Goal: Transaction & Acquisition: Purchase product/service

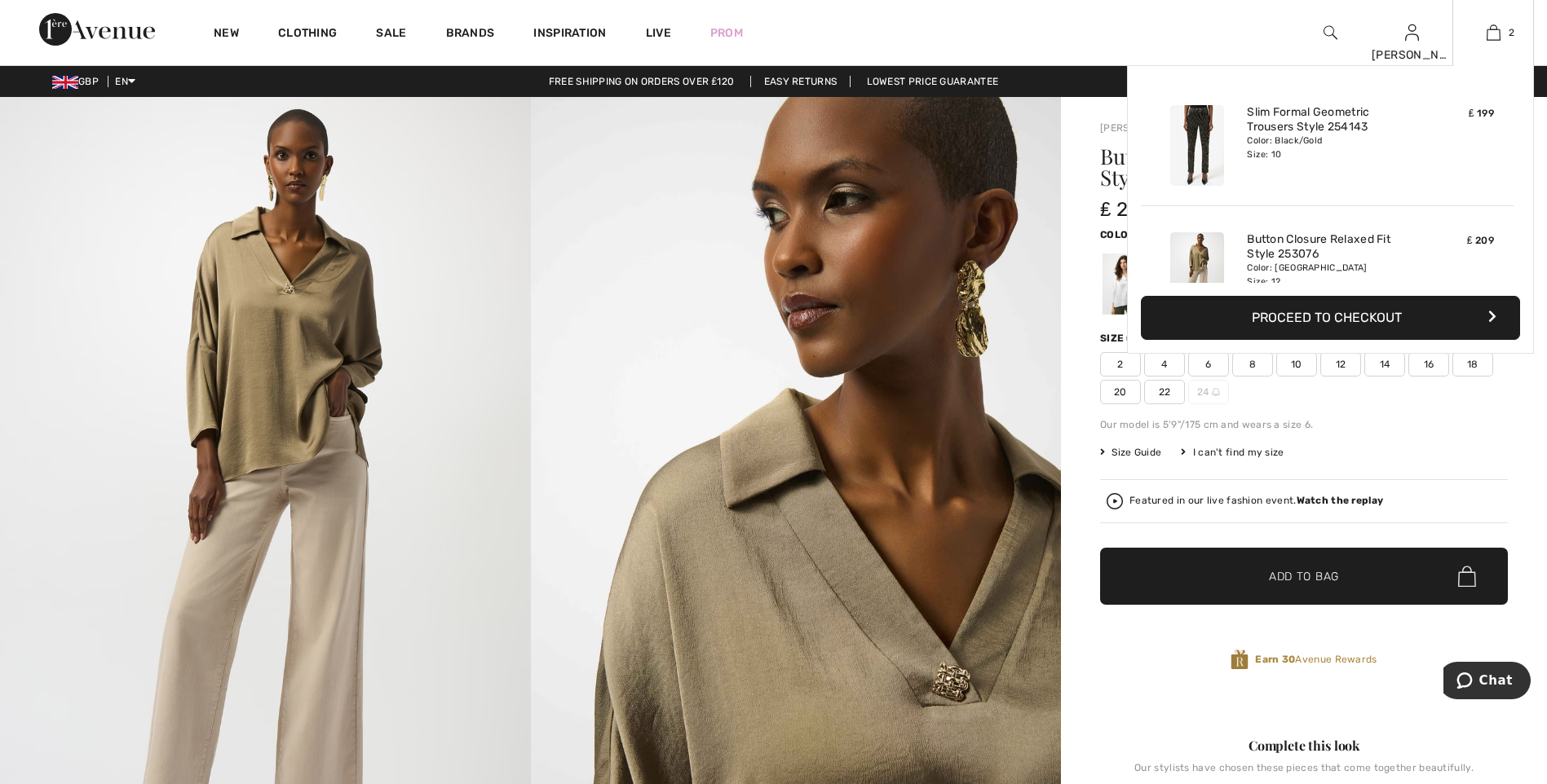
scroll to position [50, 0]
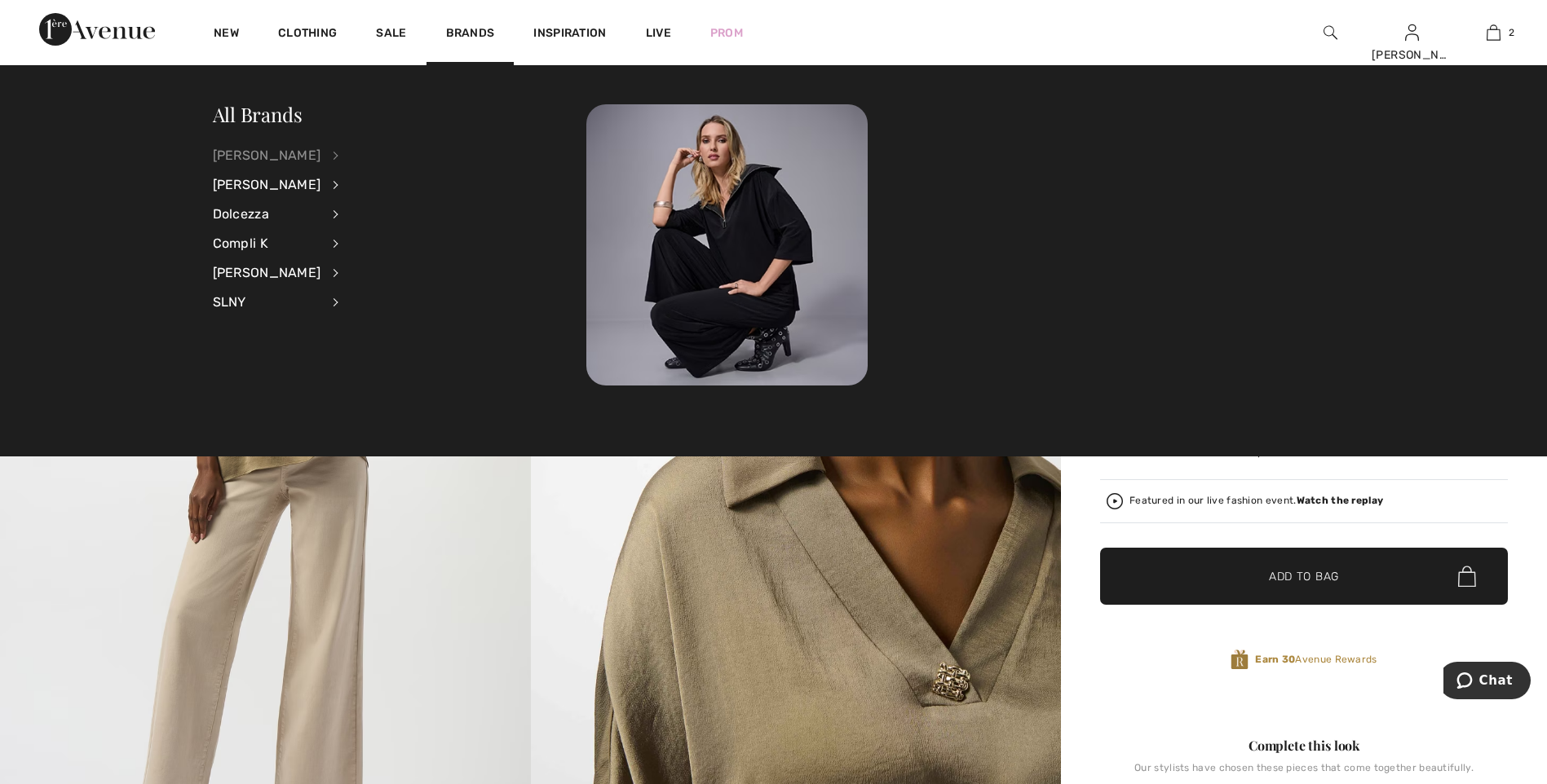
click at [298, 153] on div "[PERSON_NAME]" at bounding box center [267, 155] width 109 height 30
click at [262, 153] on div "[PERSON_NAME]" at bounding box center [267, 155] width 109 height 30
click at [288, 150] on div "[PERSON_NAME]" at bounding box center [267, 155] width 109 height 30
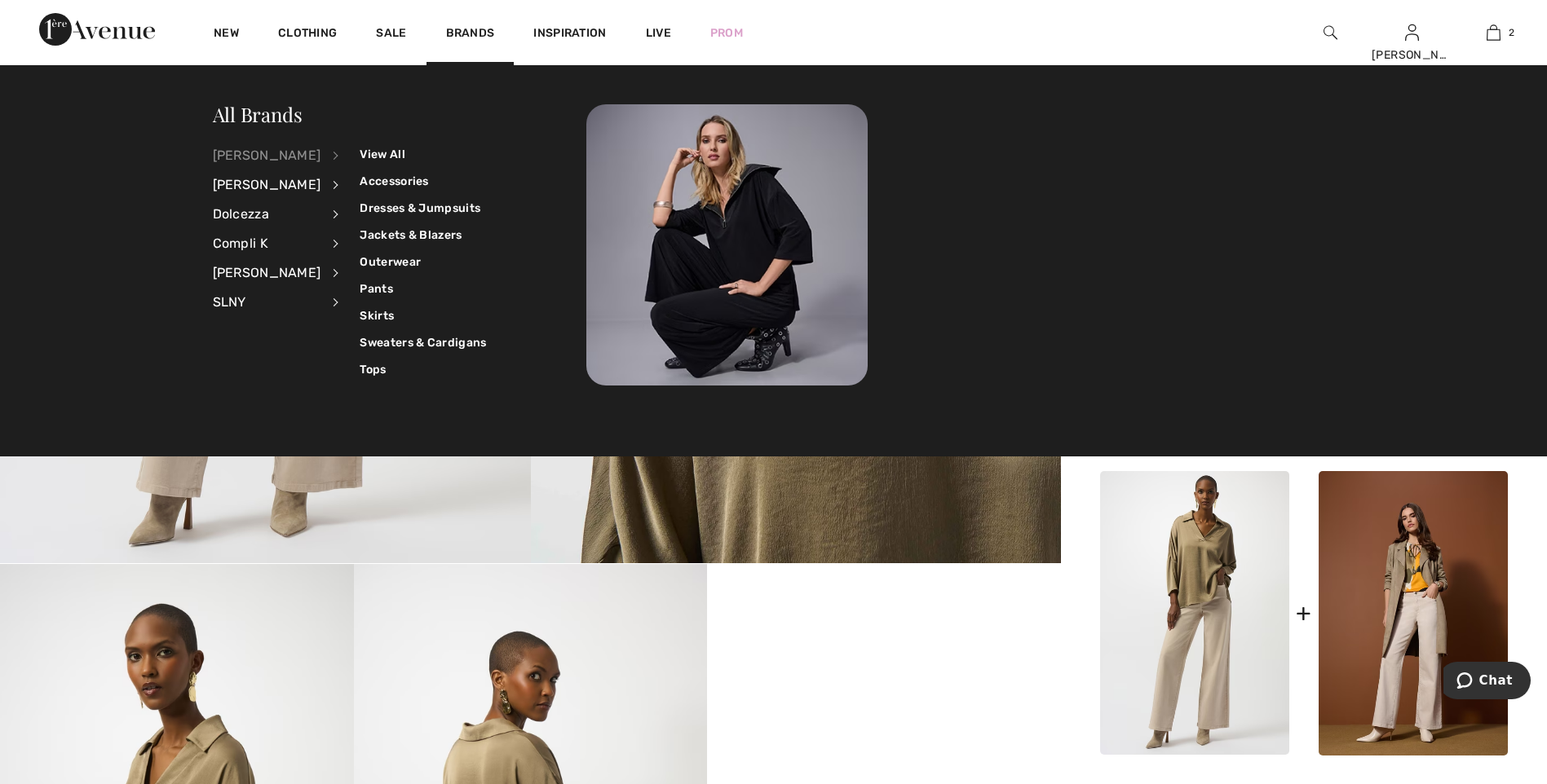
scroll to position [407, 0]
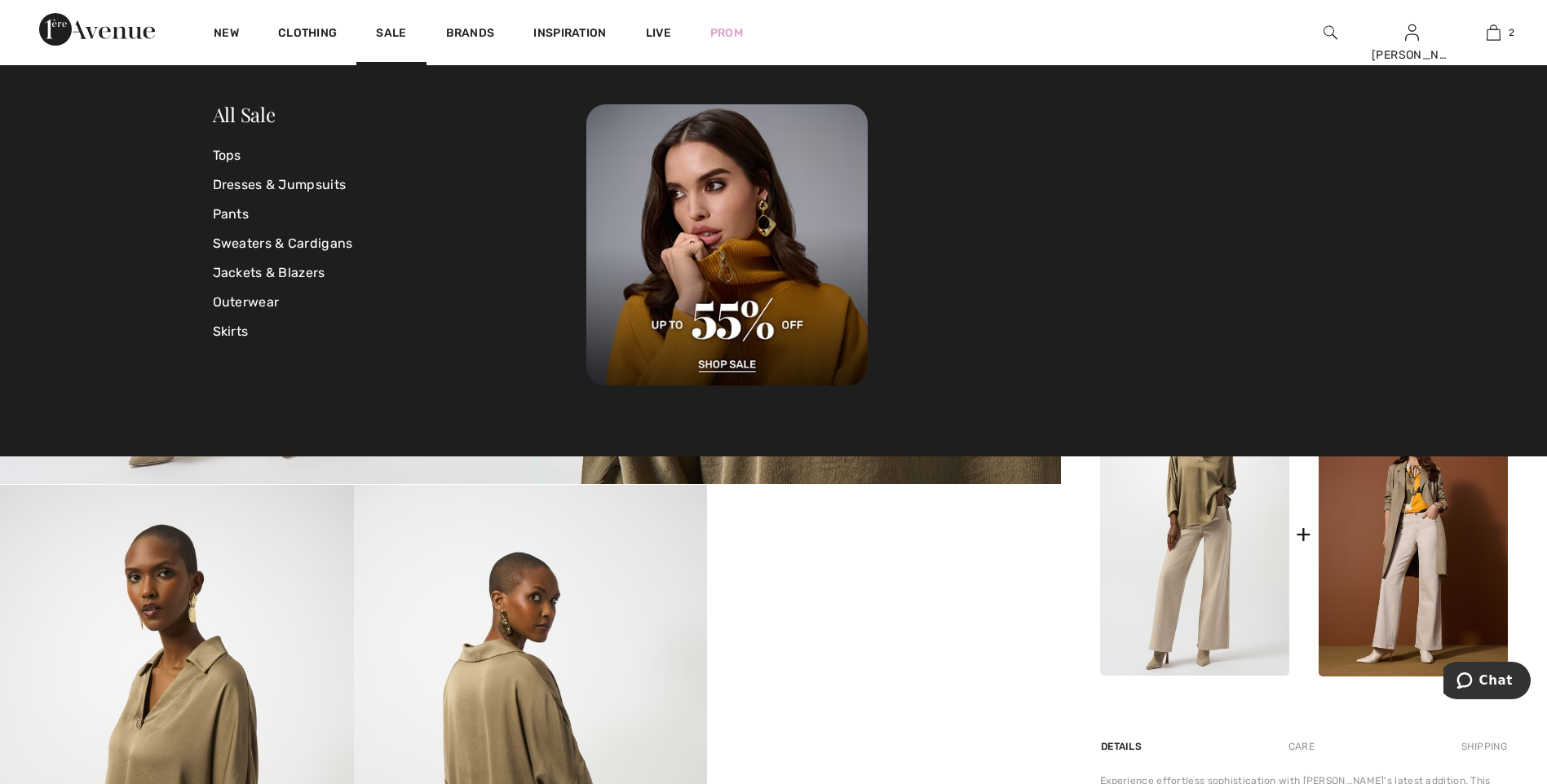
click at [1436, 213] on div "All Sale Tops Dresses & Jumpsuits Pants Sweaters & Cardigans Jackets & Blazers …" at bounding box center [774, 261] width 1547 height 391
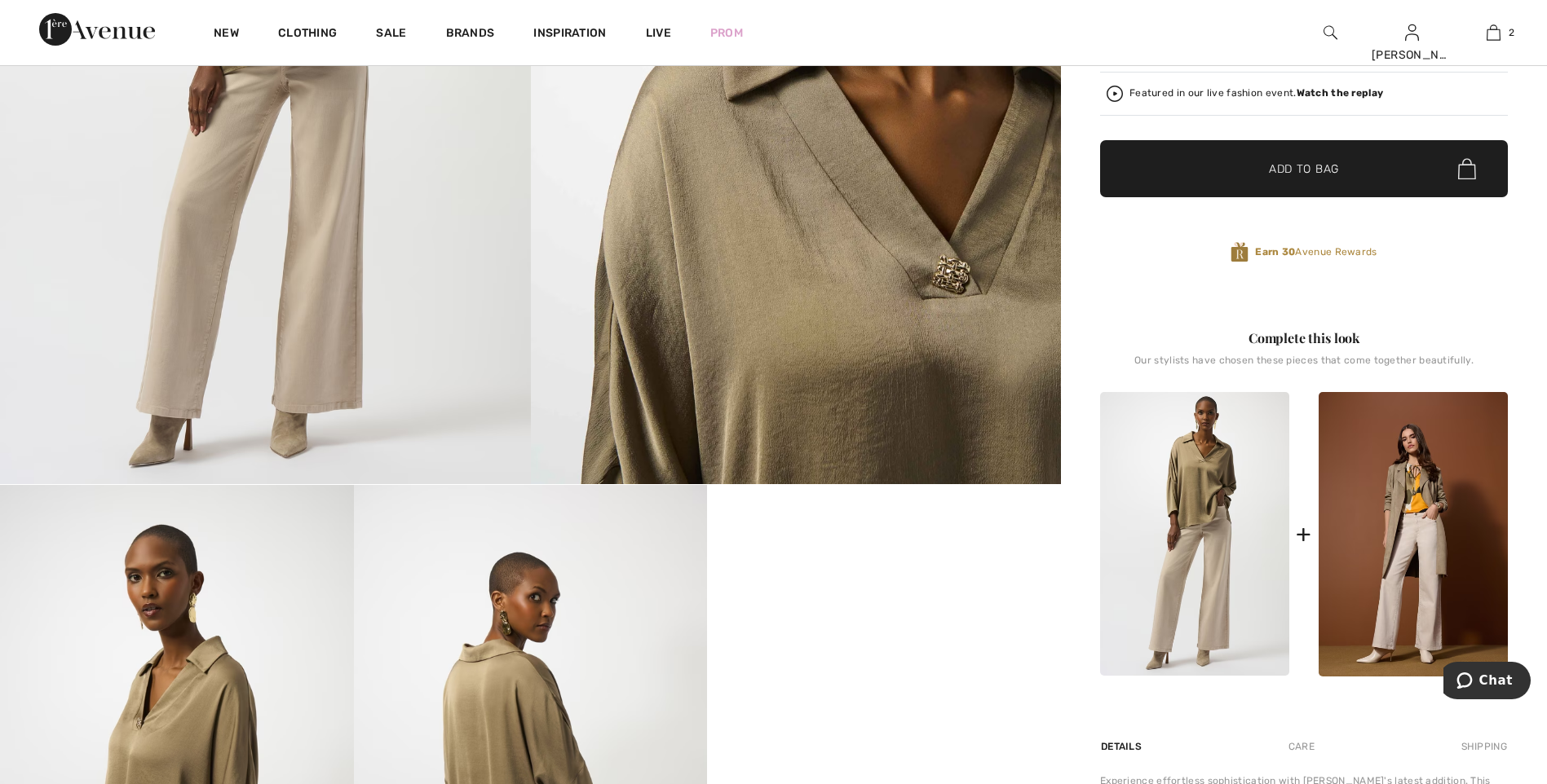
click at [628, 510] on img at bounding box center [530, 750] width 354 height 530
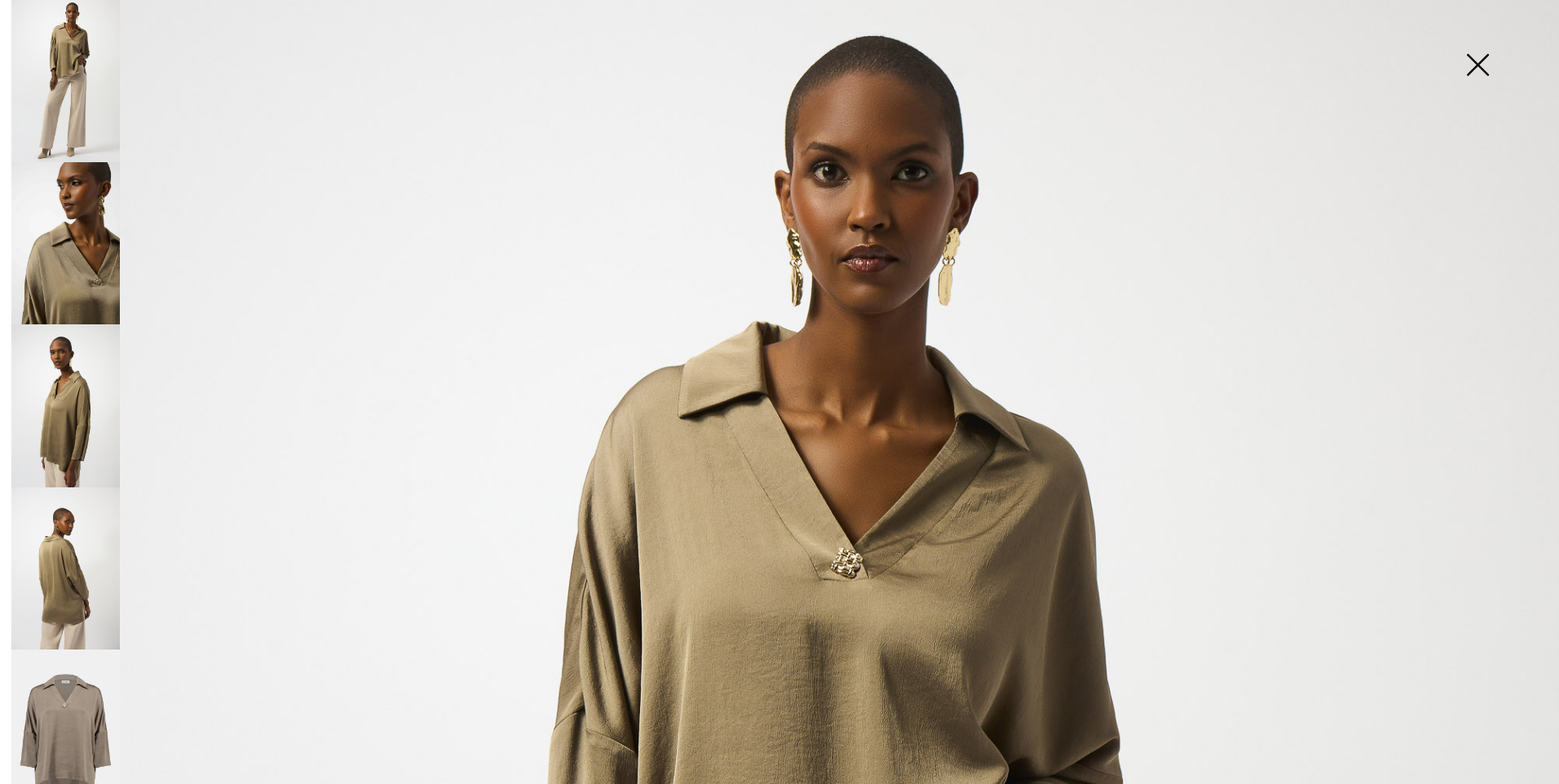
click at [1488, 71] on img at bounding box center [1477, 66] width 82 height 84
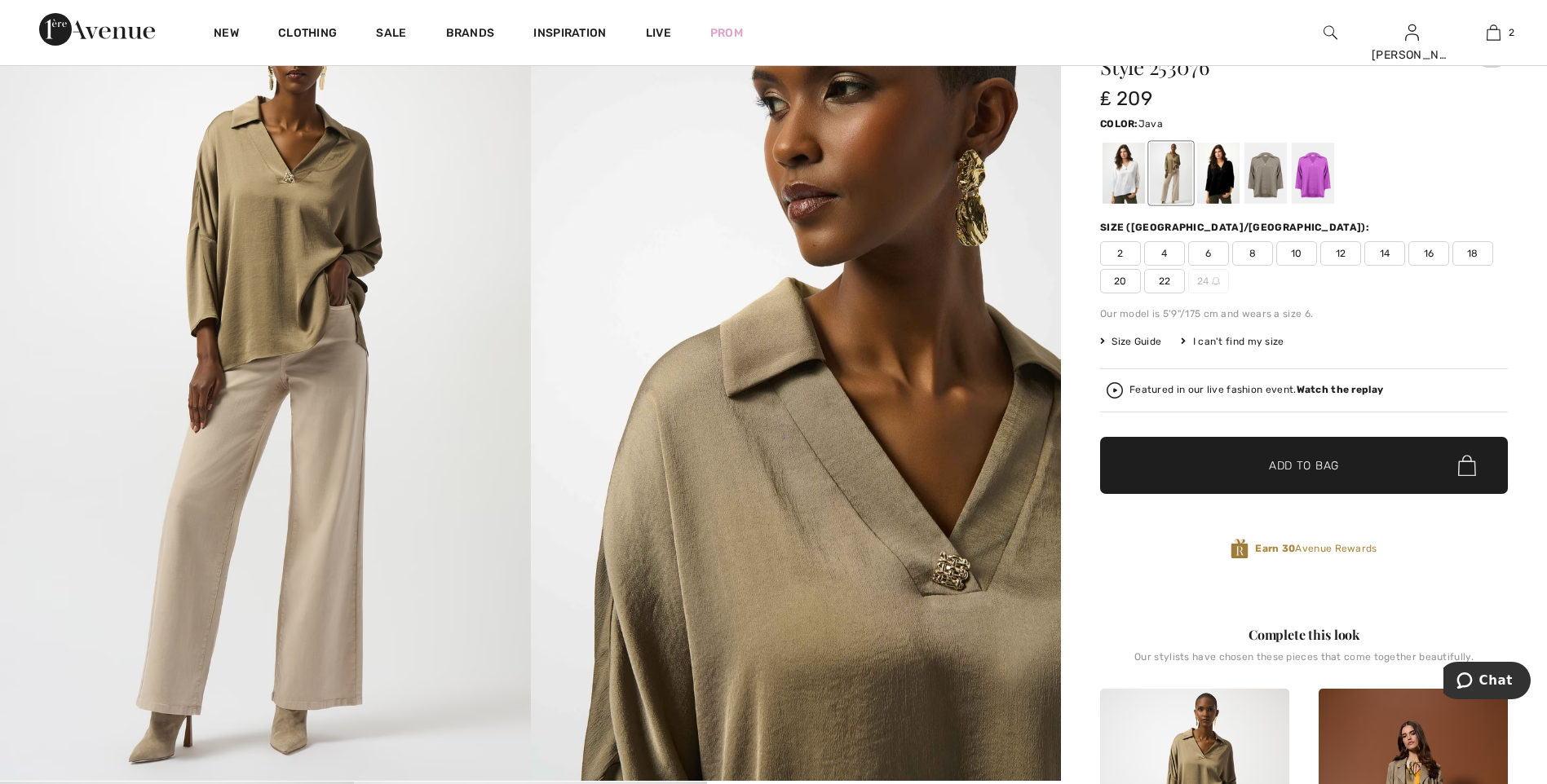
scroll to position [82, 0]
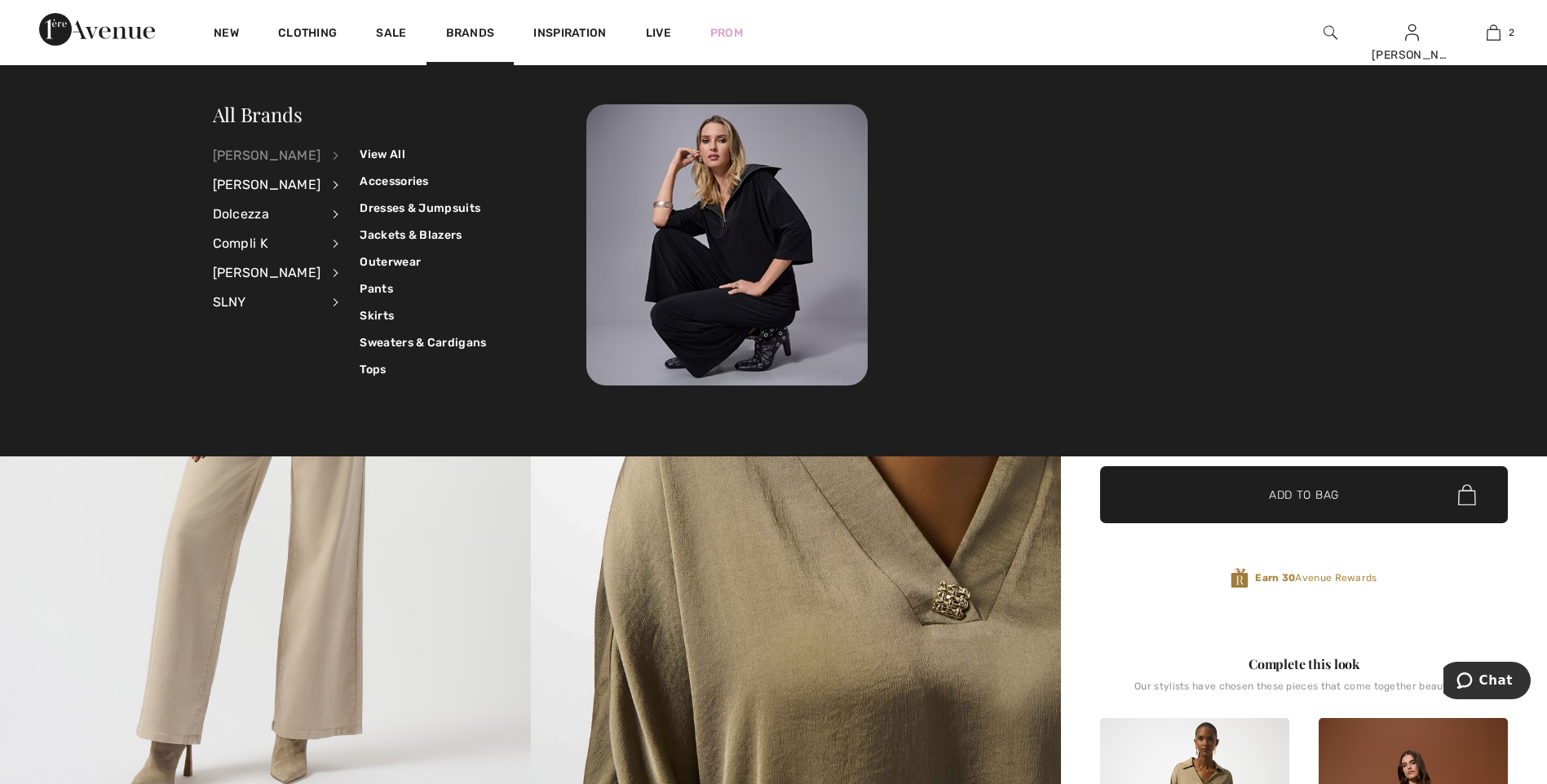
click at [278, 150] on div "[PERSON_NAME]" at bounding box center [267, 155] width 109 height 30
click at [370, 152] on link "View All" at bounding box center [423, 154] width 127 height 27
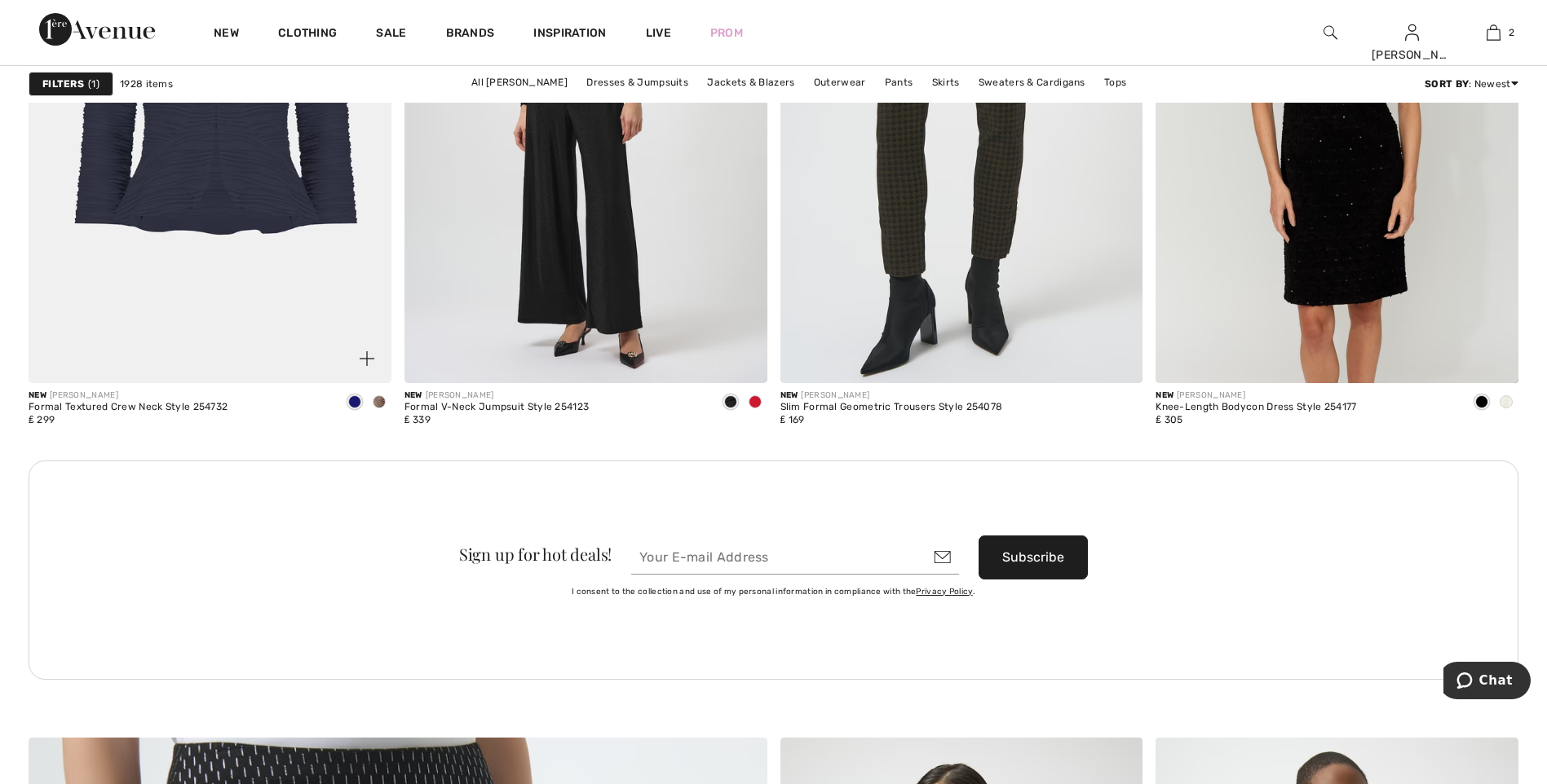
scroll to position [4238, 0]
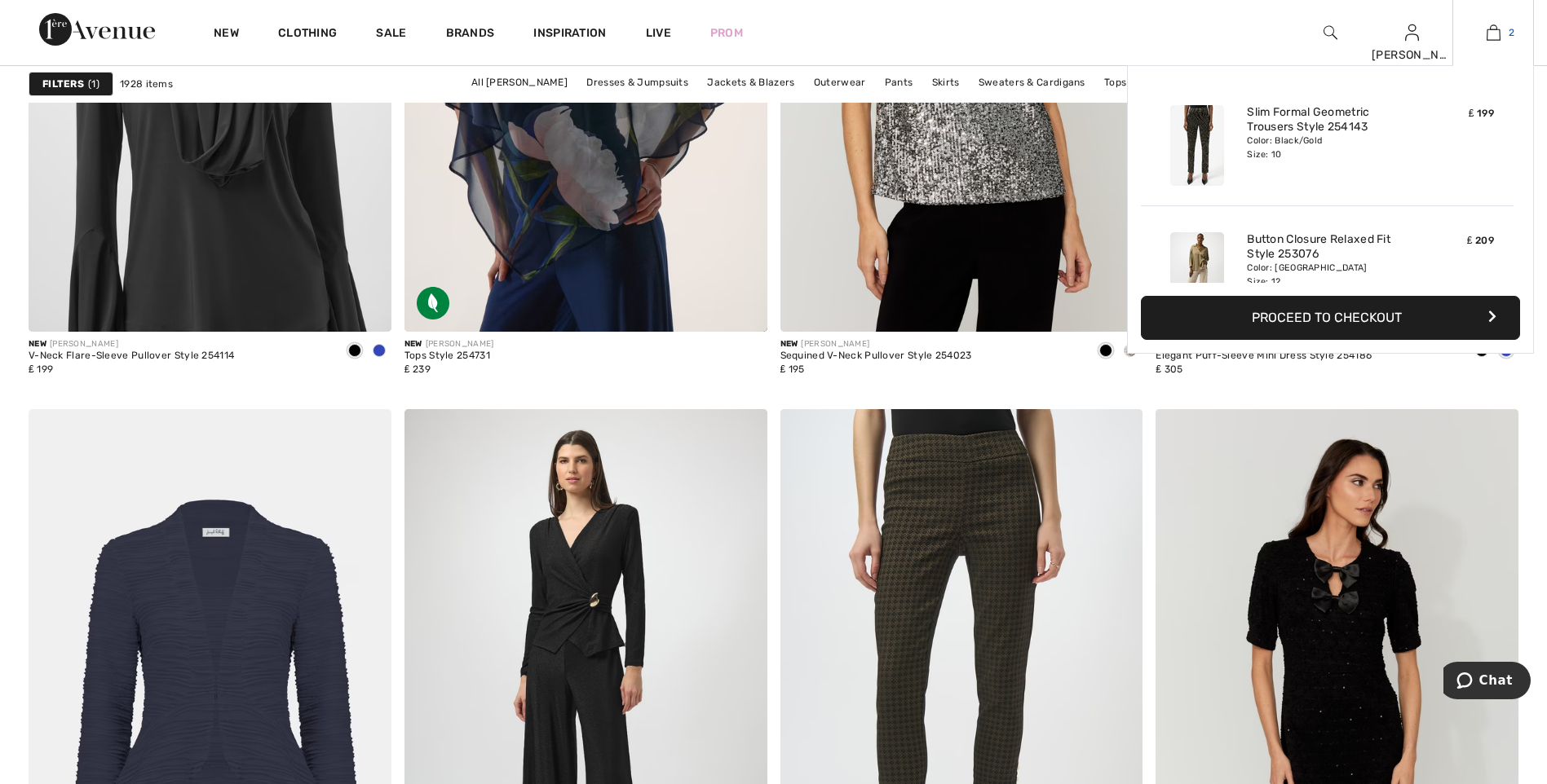
click at [1496, 34] on img at bounding box center [1492, 32] width 13 height 20
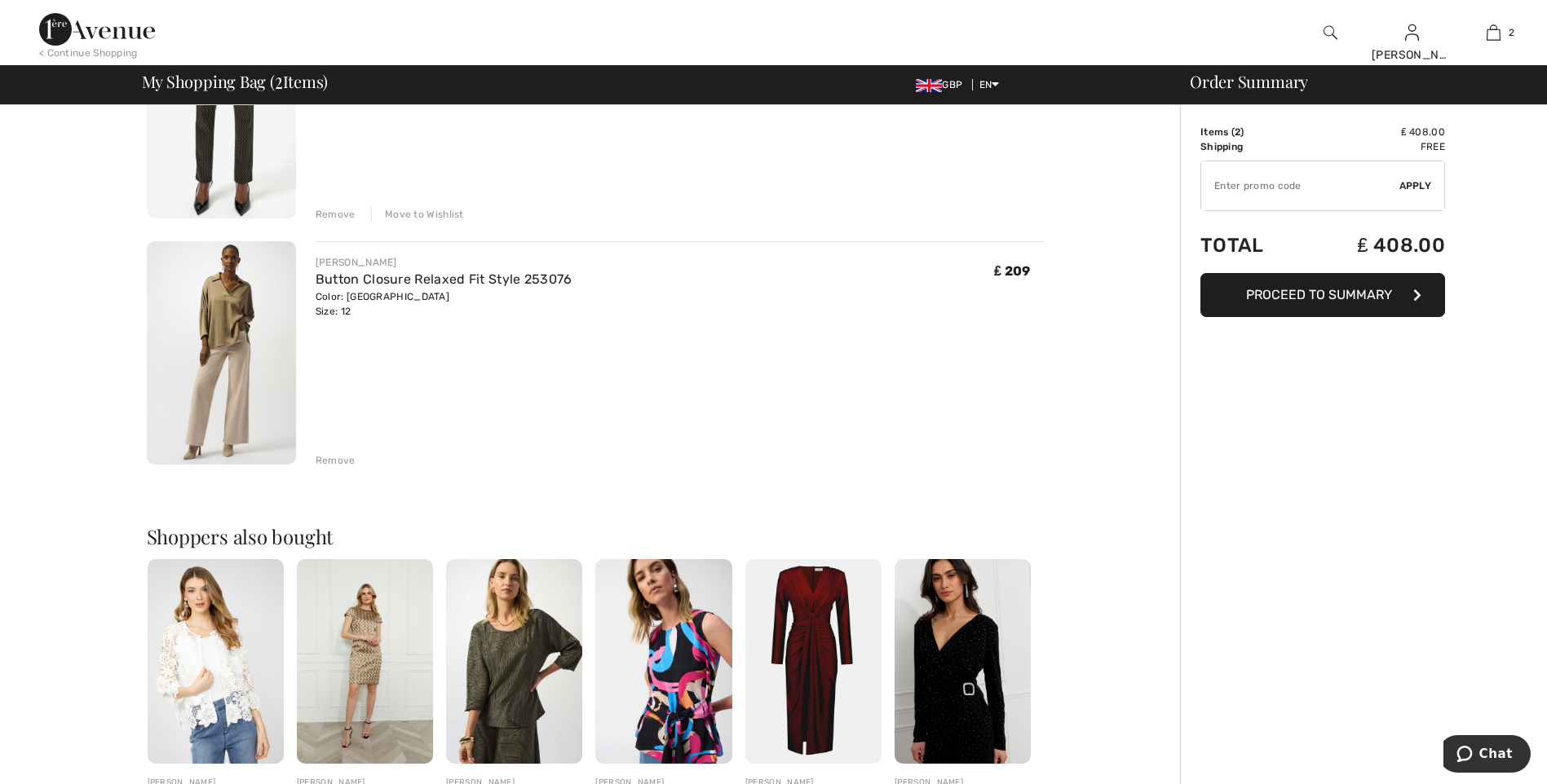
click at [327, 450] on div "Remove" at bounding box center [679, 459] width 728 height 18
click at [329, 466] on div "Remove" at bounding box center [336, 460] width 40 height 14
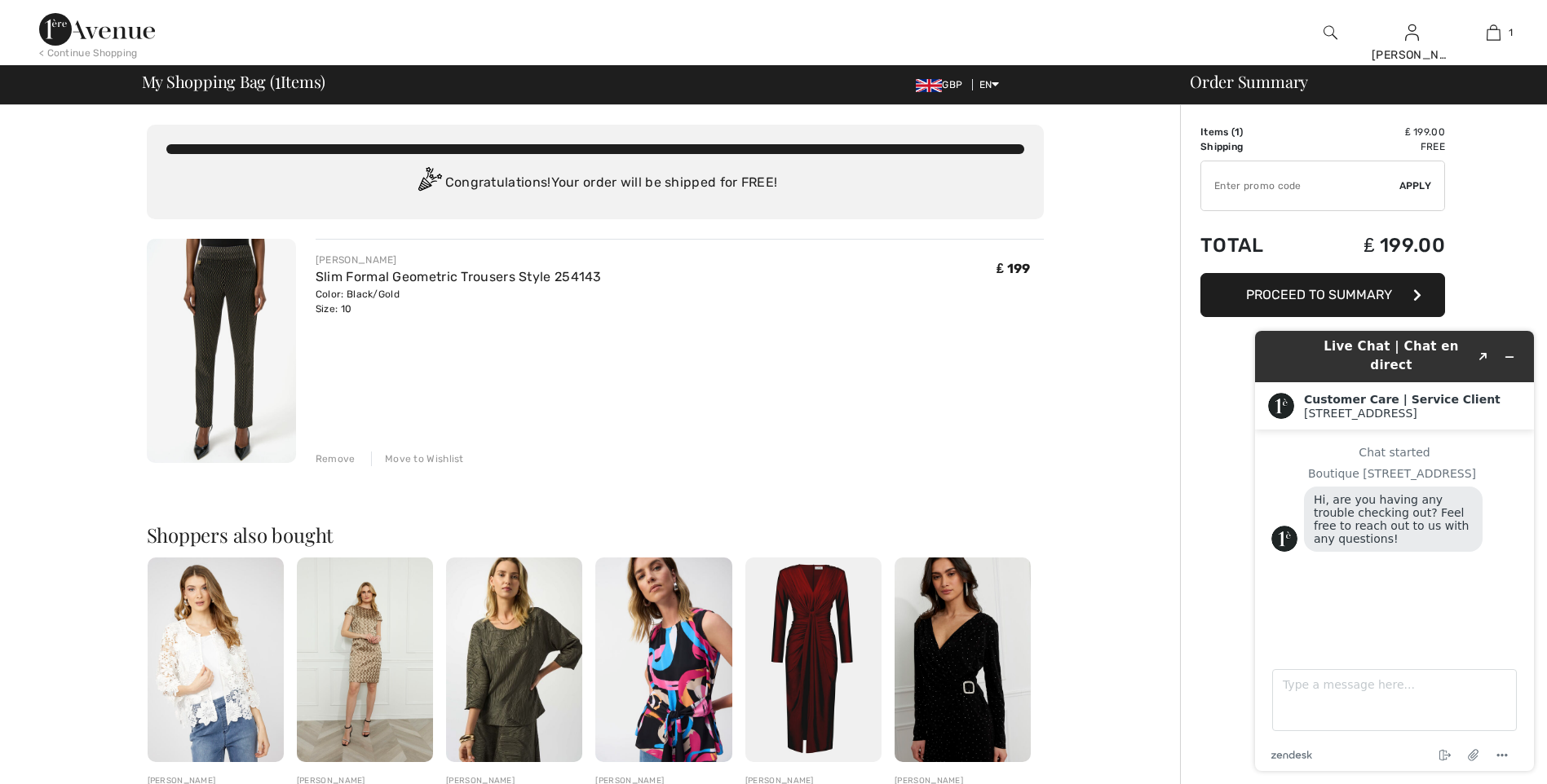
click at [1273, 291] on span "Proceed to Summary" at bounding box center [1318, 294] width 146 height 15
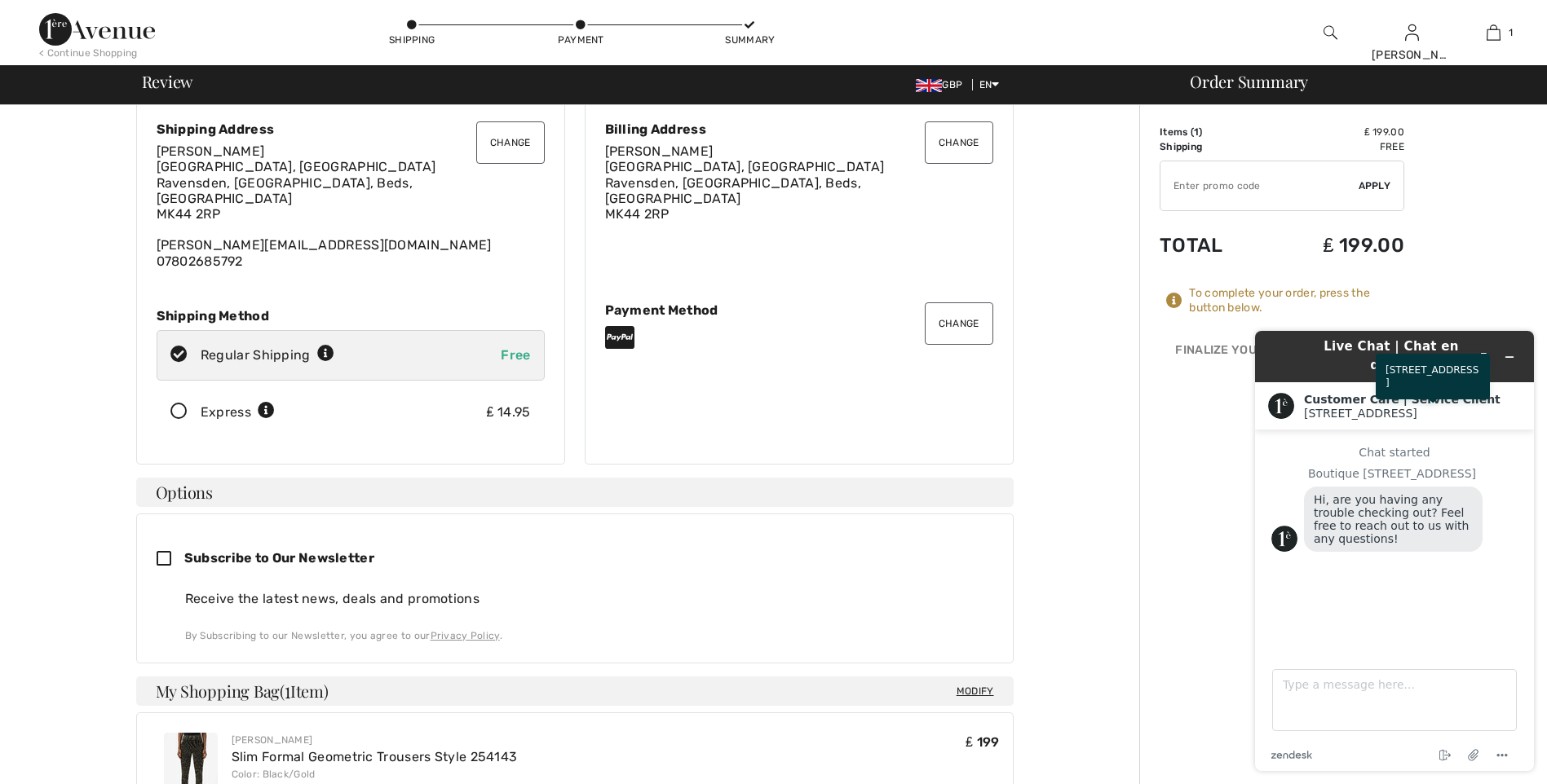
scroll to position [82, 0]
